Goal: Check status

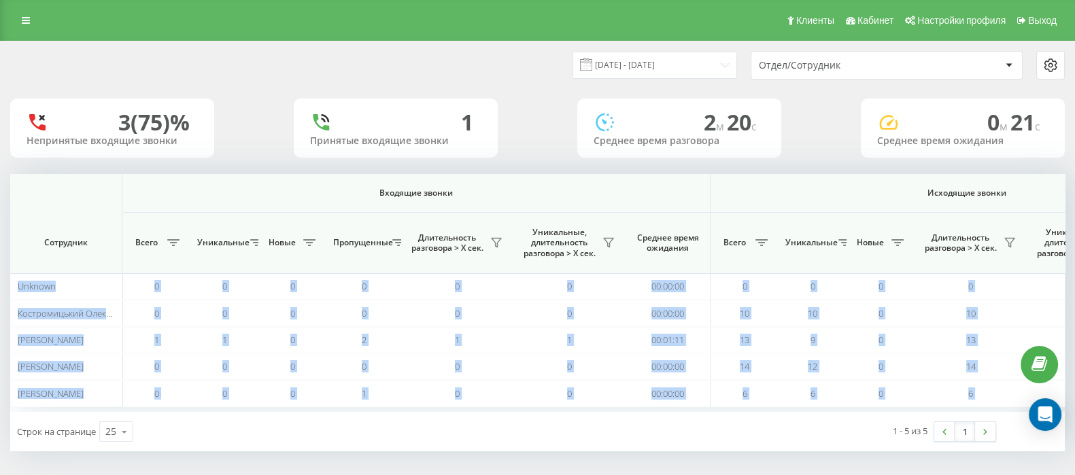
scroll to position [0, 843]
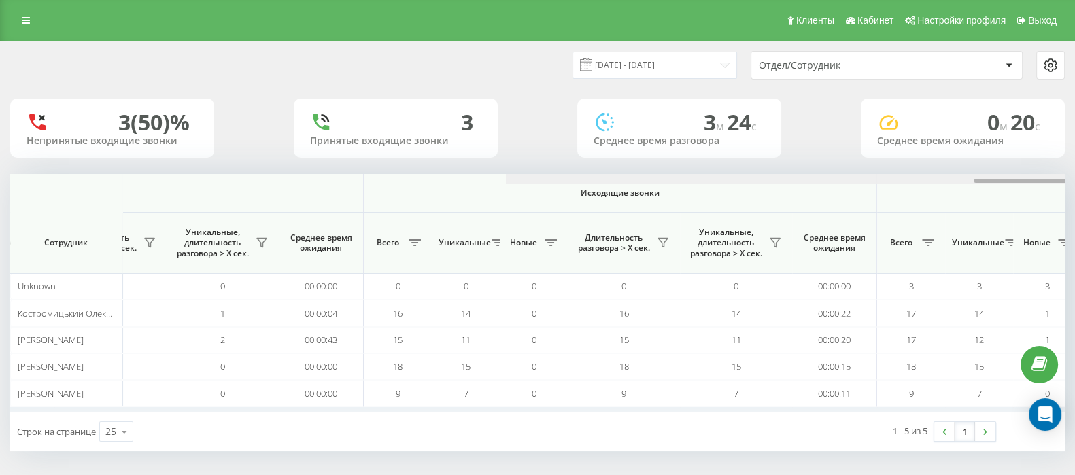
scroll to position [0, 843]
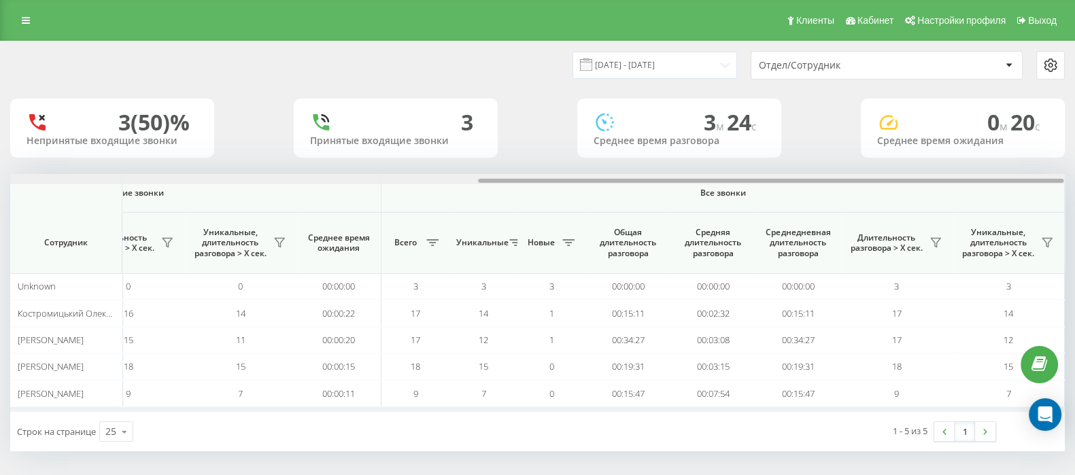
drag, startPoint x: 483, startPoint y: 182, endPoint x: 1053, endPoint y: 185, distance: 570.0
click at [1053, 185] on div "Входящие звонки Исходящие звонки Все звонки Сотрудник Всего Уникальные Новые Пр…" at bounding box center [537, 293] width 1055 height 238
click at [939, 246] on icon at bounding box center [936, 242] width 11 height 11
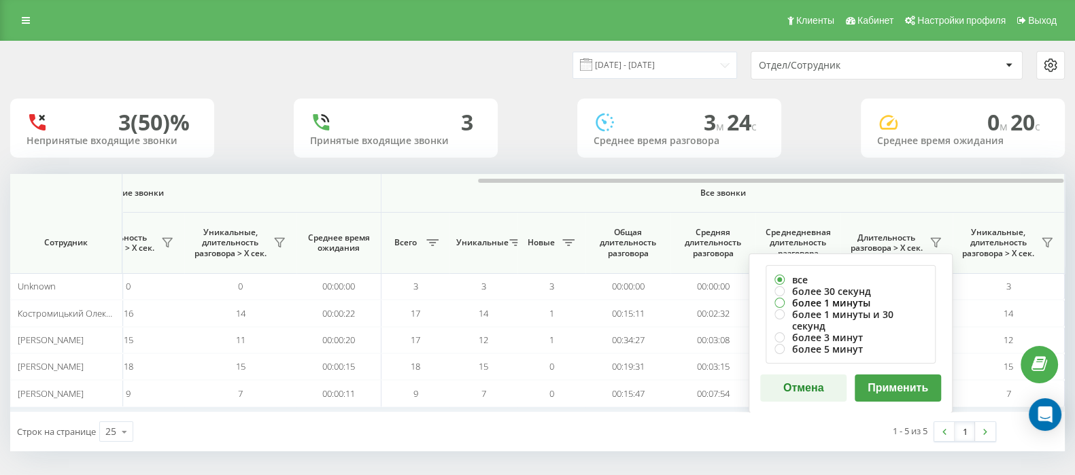
click at [777, 301] on label "более 1 минуты" at bounding box center [851, 303] width 152 height 12
radio input "true"
click at [894, 375] on button "Применить" at bounding box center [898, 388] width 86 height 27
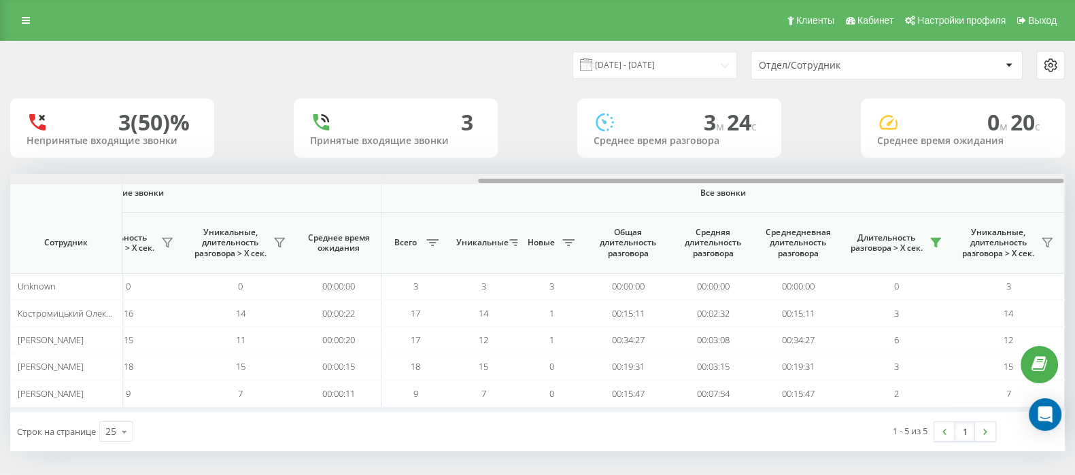
drag, startPoint x: 765, startPoint y: 180, endPoint x: 1088, endPoint y: 180, distance: 322.4
click at [1075, 180] on html "go.keycrm.app Проекты go.keycrm.app Дашборд Центр обращений Аналитика Ваши отче…" at bounding box center [537, 237] width 1075 height 475
